Goal: Task Accomplishment & Management: Manage account settings

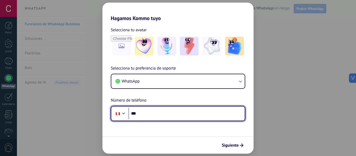
click at [163, 114] on input "***" at bounding box center [187, 114] width 116 height 12
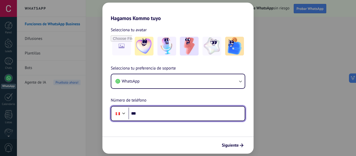
click at [143, 113] on input "***" at bounding box center [187, 114] width 116 height 12
click at [143, 116] on input "***" at bounding box center [187, 114] width 116 height 12
type input "**********"
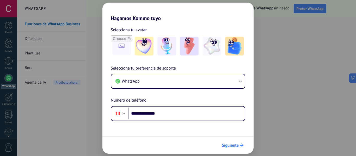
click at [240, 145] on icon "submit" at bounding box center [242, 146] width 4 height 4
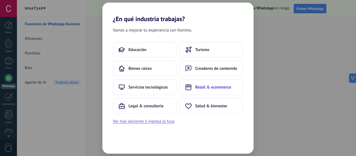
click at [204, 88] on span "Retail & ecommerce" at bounding box center [213, 87] width 36 height 5
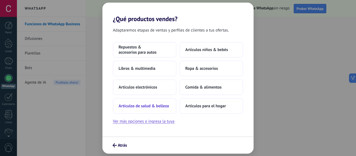
click at [156, 105] on span "Artículos de salud & belleza" at bounding box center [144, 106] width 50 height 5
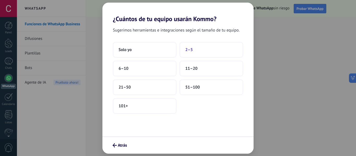
click at [194, 50] on button "2–5" at bounding box center [212, 50] width 64 height 16
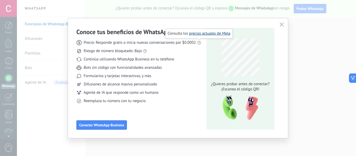
click at [208, 34] on link "precios actuales de Meta" at bounding box center [209, 33] width 41 height 5
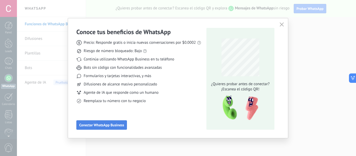
click at [108, 125] on span "Conectar WhatsApp Business" at bounding box center [101, 125] width 45 height 4
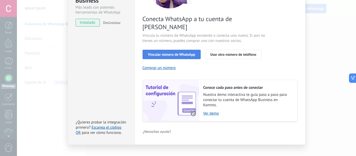
scroll to position [74, 0]
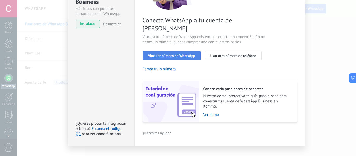
click at [184, 54] on span "Vincular número de WhatsApp" at bounding box center [171, 56] width 47 height 4
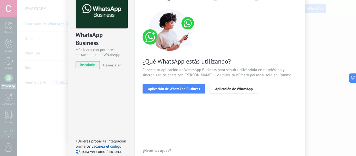
scroll to position [28, 0]
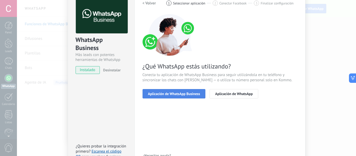
click at [187, 92] on span "Aplicación de WhatsApp Business" at bounding box center [174, 94] width 52 height 4
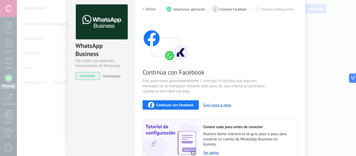
scroll to position [21, 0]
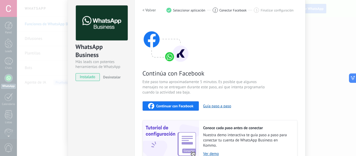
click at [182, 106] on span "Continuar con Facebook" at bounding box center [174, 106] width 37 height 4
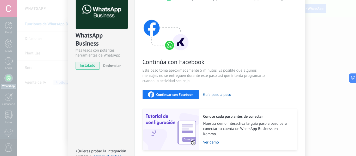
scroll to position [69, 0]
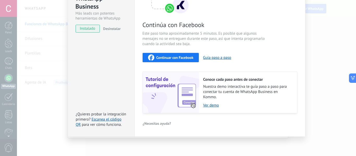
click at [177, 58] on span "Continuar con Facebook" at bounding box center [174, 58] width 37 height 4
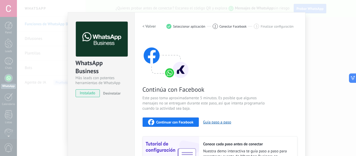
scroll to position [0, 0]
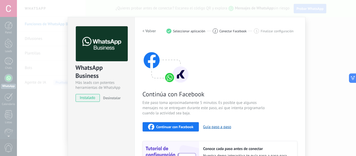
click at [216, 31] on div "2" at bounding box center [215, 30] width 5 height 5
click at [214, 31] on span "2" at bounding box center [215, 31] width 2 height 4
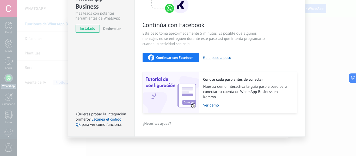
click at [178, 58] on span "Continuar con Facebook" at bounding box center [174, 58] width 37 height 4
click at [336, 47] on div "WhatsApp Business Más leads con potentes herramientas de WhatsApp instalado Des…" at bounding box center [186, 78] width 339 height 156
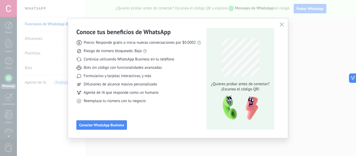
click at [282, 24] on icon "button" at bounding box center [282, 24] width 4 height 4
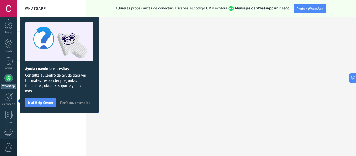
scroll to position [61, 0]
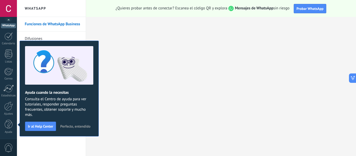
click at [70, 125] on span "Perfecto, entendido" at bounding box center [75, 127] width 30 height 4
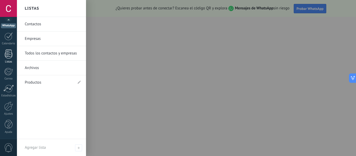
click at [10, 58] on div at bounding box center [9, 54] width 8 height 9
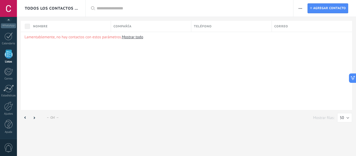
scroll to position [32, 0]
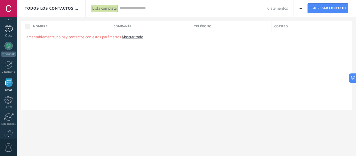
click at [10, 26] on div at bounding box center [8, 29] width 8 height 8
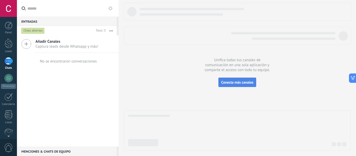
click at [241, 84] on span "Conecta más canales" at bounding box center [237, 82] width 32 height 5
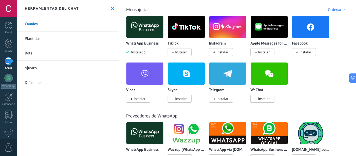
scroll to position [91, 0]
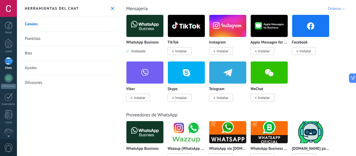
click at [303, 52] on span "Instalar" at bounding box center [306, 51] width 12 height 5
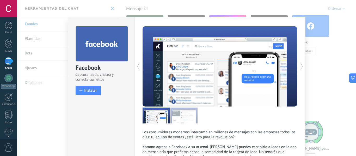
scroll to position [38, 0]
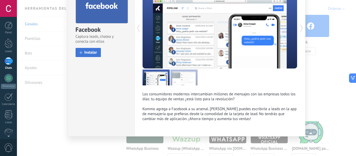
click at [95, 52] on span "Instalar" at bounding box center [90, 53] width 13 height 4
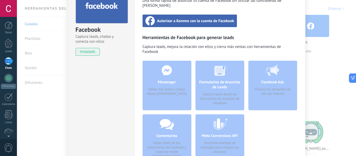
click at [216, 18] on span "Autorizar a Kommo con la cuenta de Facebook" at bounding box center [195, 20] width 77 height 5
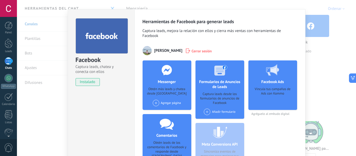
scroll to position [0, 0]
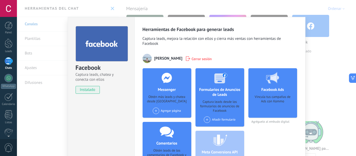
click at [273, 75] on use at bounding box center [272, 77] width 13 height 11
click at [272, 101] on div "Vincula tus campañas de Ads con Kommo" at bounding box center [273, 105] width 40 height 20
click at [324, 39] on div "Facebook Captura leads, chatea y conecta con ellos instalado Desinstalar Herram…" at bounding box center [186, 78] width 339 height 156
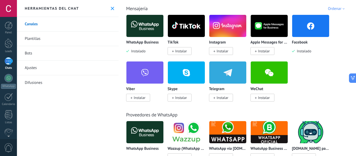
click at [223, 49] on span "Instalar" at bounding box center [221, 51] width 24 height 8
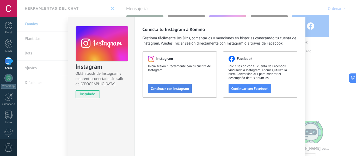
click at [176, 88] on span "Continuar con Instagram" at bounding box center [170, 89] width 38 height 4
click at [240, 83] on div "Facebook Inicia sesión con tu cuenta de Facebook vinculada a Instagram. Además,…" at bounding box center [260, 74] width 74 height 46
click at [244, 87] on span "Continuar con Facebook" at bounding box center [250, 89] width 37 height 4
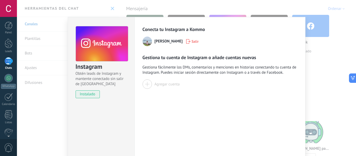
click at [164, 78] on div "Gestiona tu cuenta de Instagram o añade cuentas nuevas Gestiona fácilmente los …" at bounding box center [220, 71] width 155 height 34
click at [144, 85] on div at bounding box center [147, 84] width 9 height 9
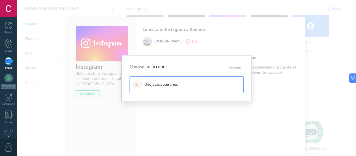
click at [184, 85] on button "cleojoyas.accesorios" at bounding box center [187, 84] width 114 height 17
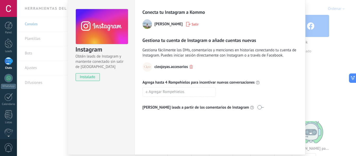
scroll to position [35, 0]
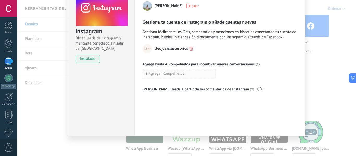
click at [194, 75] on button "Agregar Rompehielos" at bounding box center [179, 73] width 73 height 9
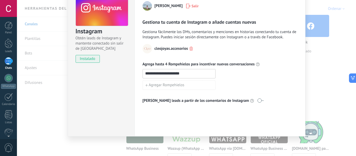
type input "**********"
drag, startPoint x: 193, startPoint y: 94, endPoint x: 215, endPoint y: 84, distance: 23.6
click at [194, 93] on div "**********" at bounding box center [220, 73] width 155 height 59
click at [220, 83] on div "Agregar Rompehielos" at bounding box center [220, 85] width 155 height 9
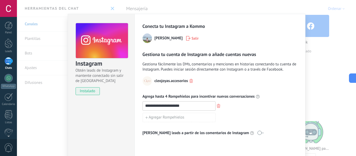
scroll to position [0, 0]
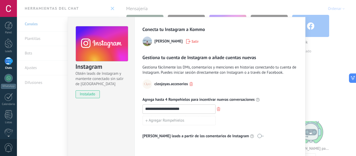
click at [324, 28] on div "**********" at bounding box center [186, 78] width 339 height 156
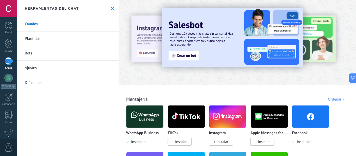
click at [110, 10] on button at bounding box center [112, 8] width 4 height 4
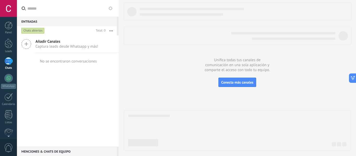
click at [35, 30] on div "Chats abiertos" at bounding box center [32, 31] width 23 height 6
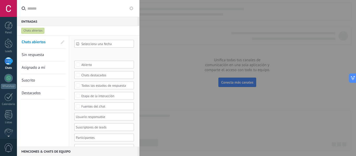
click at [35, 30] on div "Chats abiertos" at bounding box center [32, 31] width 23 height 6
click at [31, 28] on div "Chats abiertos" at bounding box center [73, 30] width 106 height 9
click at [9, 60] on div at bounding box center [8, 61] width 8 height 8
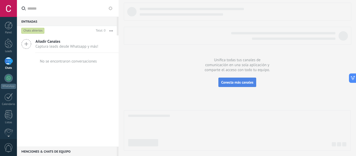
click at [250, 83] on span "Conecta más canales" at bounding box center [237, 82] width 32 height 5
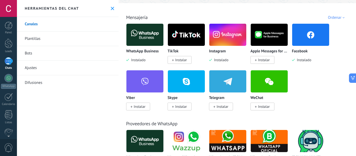
scroll to position [82, 0]
click at [184, 60] on span "Instalar" at bounding box center [181, 60] width 12 height 5
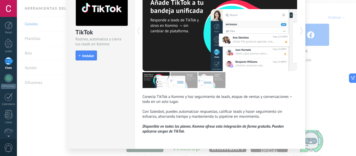
scroll to position [48, 0]
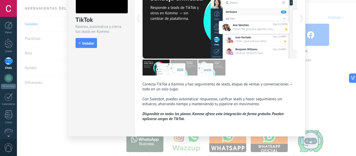
click at [93, 44] on span "Instalar" at bounding box center [88, 43] width 12 height 4
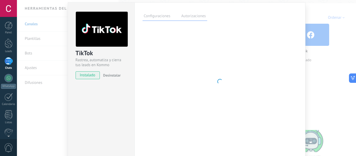
scroll to position [14, 0]
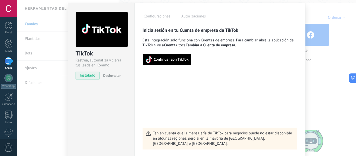
click at [186, 57] on span "Continuar con TikTok" at bounding box center [166, 59] width 43 height 7
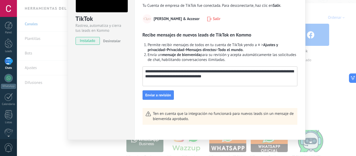
scroll to position [49, 0]
click at [209, 70] on textarea "**********" at bounding box center [219, 73] width 153 height 15
click at [227, 72] on textarea "**********" at bounding box center [219, 73] width 153 height 15
type textarea "**********"
click at [153, 94] on span "Enviar a revisión" at bounding box center [158, 95] width 26 height 4
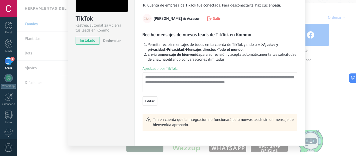
scroll to position [0, 0]
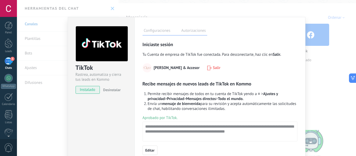
click at [319, 63] on div "TikTok Rastrea, automatiza y cierra tus leads en Kommo instalado Desinstalar Co…" at bounding box center [186, 78] width 339 height 156
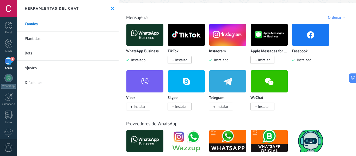
click at [10, 61] on div "3" at bounding box center [8, 61] width 8 height 8
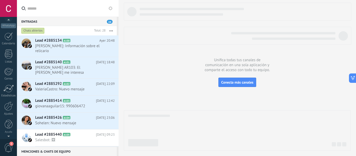
scroll to position [57, 0]
click at [7, 9] on div at bounding box center [8, 8] width 17 height 17
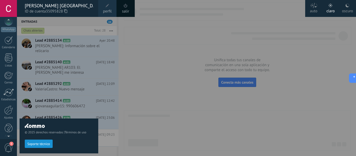
click at [110, 9] on span "perfil" at bounding box center [107, 12] width 9 height 6
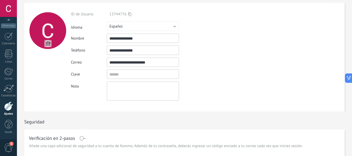
scroll to position [14, 0]
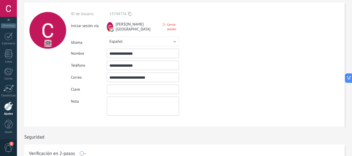
click at [137, 86] on input "textbox" at bounding box center [143, 89] width 72 height 9
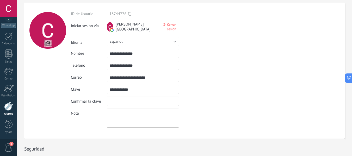
type input "**********"
click at [152, 102] on input "textbox" at bounding box center [143, 101] width 72 height 9
type input "**********"
click at [204, 95] on div "**********" at bounding box center [155, 69] width 168 height 116
click at [164, 89] on input "textbox" at bounding box center [143, 89] width 72 height 9
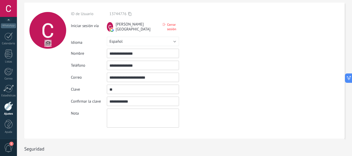
type input "*"
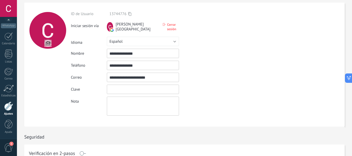
type input "*"
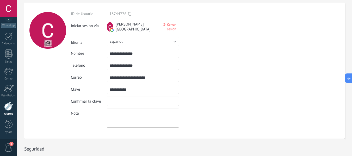
type input "**********"
click at [161, 105] on div "**********" at bounding box center [155, 69] width 168 height 116
click at [160, 102] on input "textbox" at bounding box center [143, 101] width 72 height 9
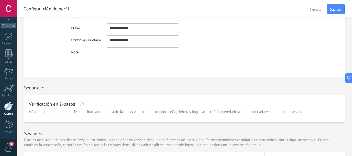
scroll to position [78, 0]
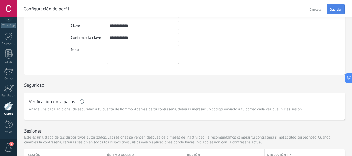
type input "**********"
click at [341, 11] on span "Guardar" at bounding box center [336, 10] width 12 height 4
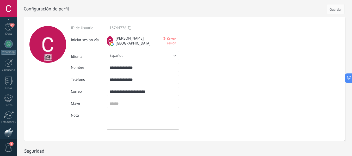
scroll to position [22, 0]
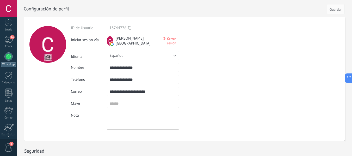
click at [11, 55] on div at bounding box center [8, 56] width 8 height 8
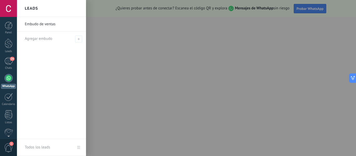
click at [50, 22] on link "Embudo de ventas" at bounding box center [53, 24] width 56 height 15
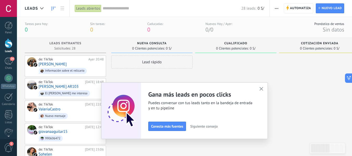
click at [264, 89] on use "button" at bounding box center [262, 89] width 4 height 4
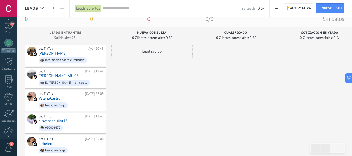
scroll to position [10, 0]
click at [9, 25] on div "24" at bounding box center [8, 26] width 8 height 8
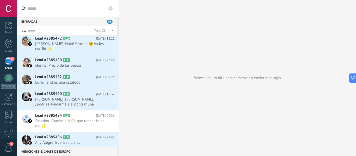
scroll to position [190, 0]
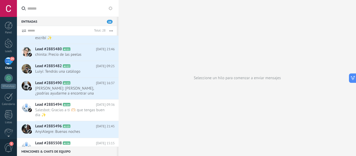
click at [25, 30] on icon at bounding box center [23, 30] width 5 height 3
click at [111, 6] on icon at bounding box center [110, 8] width 4 height 4
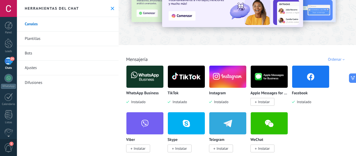
scroll to position [59, 0]
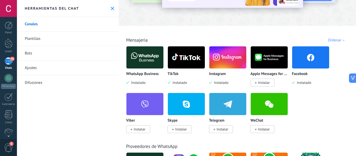
click at [151, 58] on img at bounding box center [144, 57] width 37 height 25
click at [108, 9] on div "Herramientas del chat" at bounding box center [68, 8] width 102 height 17
click at [111, 7] on use at bounding box center [112, 8] width 3 height 3
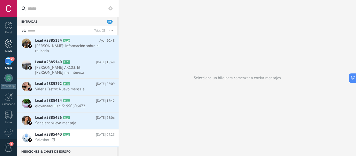
click at [8, 43] on div at bounding box center [9, 44] width 8 height 10
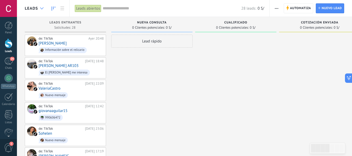
click at [42, 8] on icon at bounding box center [41, 8] width 3 height 2
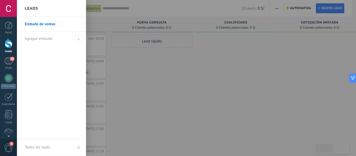
click at [120, 62] on div at bounding box center [195, 78] width 356 height 156
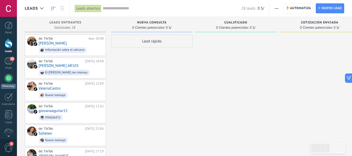
click at [7, 80] on div at bounding box center [8, 78] width 8 height 8
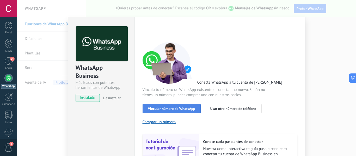
click at [173, 108] on span "Vincular número de WhatsApp" at bounding box center [171, 109] width 47 height 4
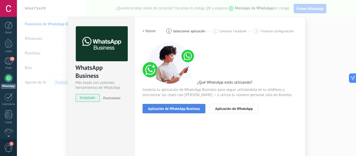
click at [192, 107] on span "Aplicación de WhatsApp Business" at bounding box center [174, 109] width 52 height 4
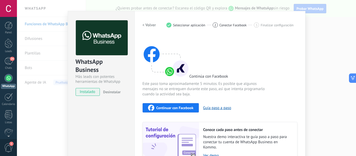
scroll to position [5, 0]
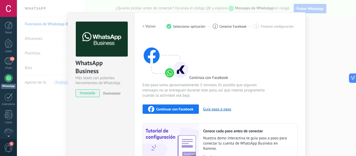
click at [183, 110] on span "Continuar con Facebook" at bounding box center [174, 109] width 37 height 4
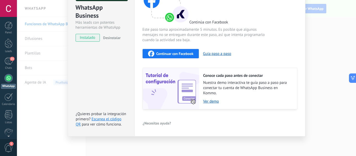
scroll to position [19, 0]
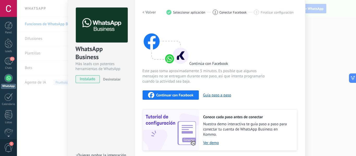
click at [112, 77] on span "Desinstalar" at bounding box center [111, 79] width 17 height 5
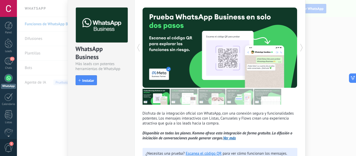
scroll to position [57, 0]
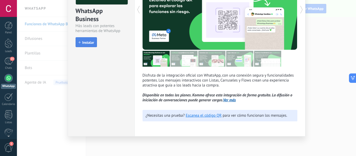
click at [88, 39] on button "Instalar" at bounding box center [86, 42] width 21 height 10
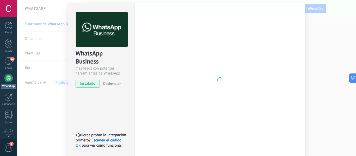
scroll to position [14, 0]
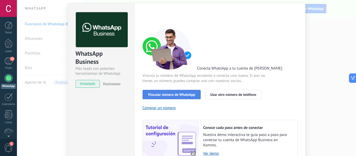
click at [178, 93] on span "Vincular número de WhatsApp" at bounding box center [171, 95] width 47 height 4
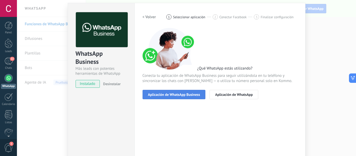
click at [178, 96] on span "Aplicación de WhatsApp Business" at bounding box center [174, 95] width 52 height 4
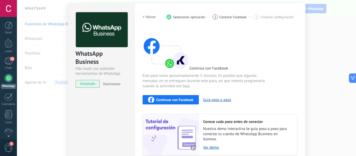
click at [181, 98] on span "Continuar con Facebook" at bounding box center [174, 100] width 37 height 4
click at [306, 35] on div "WhatsApp Business Más leads con potentes herramientas de WhatsApp instalado Des…" at bounding box center [186, 78] width 339 height 156
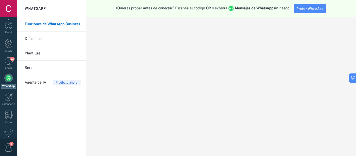
scroll to position [8, 0]
click at [11, 144] on span "1" at bounding box center [11, 144] width 4 height 4
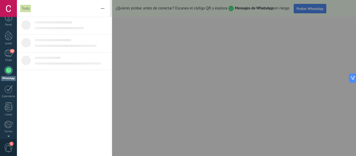
scroll to position [0, 0]
click at [7, 64] on div "22" at bounding box center [8, 61] width 8 height 8
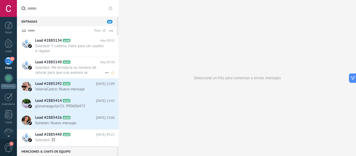
click at [77, 65] on span "Salesbot: Me brindaría su número de celular para que una asesora se comunique c…" at bounding box center [70, 70] width 70 height 10
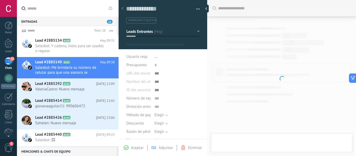
click at [238, 142] on div at bounding box center [281, 78] width 149 height 156
click at [234, 138] on div at bounding box center [281, 78] width 149 height 156
click at [135, 149] on span "Aceptar" at bounding box center [137, 147] width 13 height 5
click at [127, 148] on icon at bounding box center [126, 147] width 5 height 5
drag, startPoint x: 207, startPoint y: 66, endPoint x: 208, endPoint y: 89, distance: 23.2
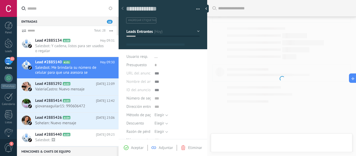
click at [207, 90] on div at bounding box center [207, 78] width 0 height 156
drag, startPoint x: 204, startPoint y: 64, endPoint x: 206, endPoint y: 82, distance: 18.8
click at [206, 82] on div "Guardar y crear Imprimir Administrar etiquetas" at bounding box center [163, 69] width 89 height 139
click at [127, 148] on use at bounding box center [126, 147] width 5 height 5
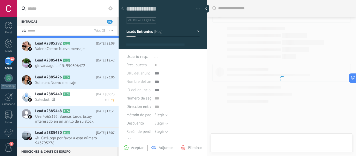
scroll to position [41, 0]
click at [86, 99] on span "Salesbot: 🖼" at bounding box center [70, 99] width 70 height 5
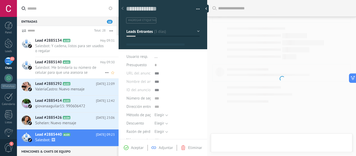
click at [77, 71] on span "Salesbot: Me brindaría su número de celular para que una asesora se comunique c…" at bounding box center [70, 70] width 70 height 10
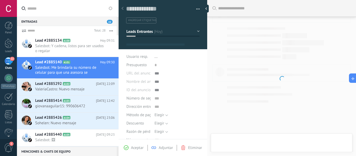
click at [13, 8] on div at bounding box center [8, 8] width 17 height 17
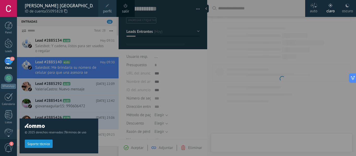
click at [67, 12] on icon at bounding box center [65, 11] width 3 height 4
click at [230, 91] on div at bounding box center [195, 78] width 356 height 156
click at [77, 88] on div "© 2025 derechos reservados | Términos de uso Soporte técnico" at bounding box center [59, 86] width 79 height 139
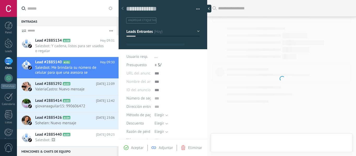
click at [206, 6] on div at bounding box center [208, 9] width 8 height 8
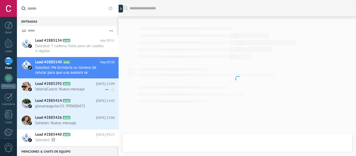
click at [86, 82] on h2 "Lead #2885292 A102" at bounding box center [65, 83] width 61 height 5
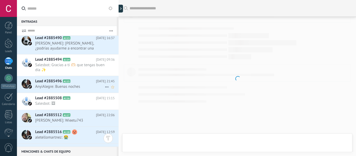
scroll to position [252, 0]
click at [85, 64] on span "Salesbot: Gracias a ti 🫶🏻 que tengas buen día ✨" at bounding box center [70, 67] width 70 height 10
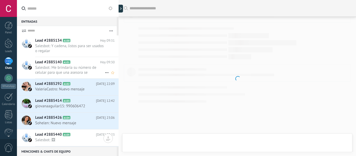
click at [63, 66] on span "Salesbot: Me brindaría su número de celular para que una asesora se comunique c…" at bounding box center [70, 70] width 70 height 10
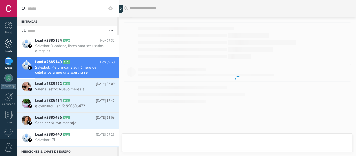
click at [2, 41] on link "Leads" at bounding box center [8, 46] width 17 height 15
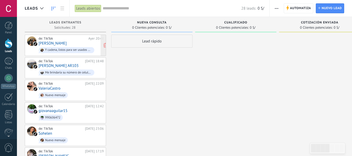
click at [75, 39] on div "de: TikTok" at bounding box center [63, 39] width 48 height 4
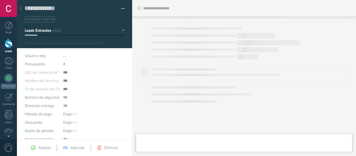
click at [21, 8] on use at bounding box center [21, 8] width 2 height 3
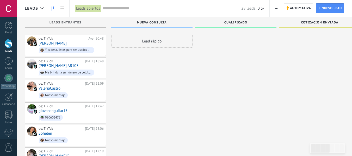
scroll to position [0, 0]
click at [9, 60] on div at bounding box center [8, 61] width 8 height 8
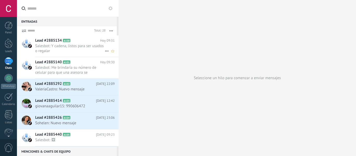
click at [67, 52] on span "Salesbot: Y cadena, listos para ser usados o regalar" at bounding box center [70, 49] width 70 height 10
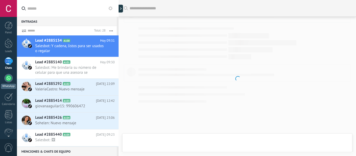
click at [11, 77] on div at bounding box center [8, 78] width 8 height 8
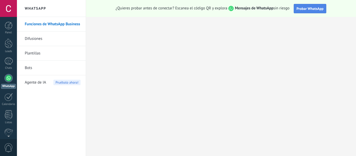
click at [322, 7] on span "Probar WhatsApp" at bounding box center [310, 8] width 27 height 5
click at [10, 61] on div at bounding box center [8, 61] width 8 height 8
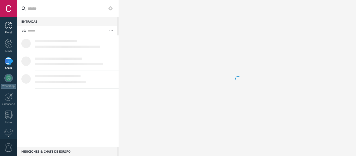
click at [11, 28] on div at bounding box center [9, 26] width 8 height 8
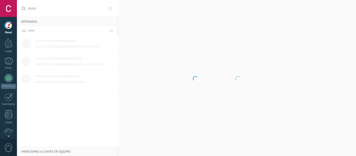
click at [211, 57] on body ".abccls-1,.abccls-2{fill-rule:evenodd}.abccls-2{fill:#fff} .abfcls-1{fill:none}…" at bounding box center [178, 78] width 356 height 156
